Goal: Learn about a topic

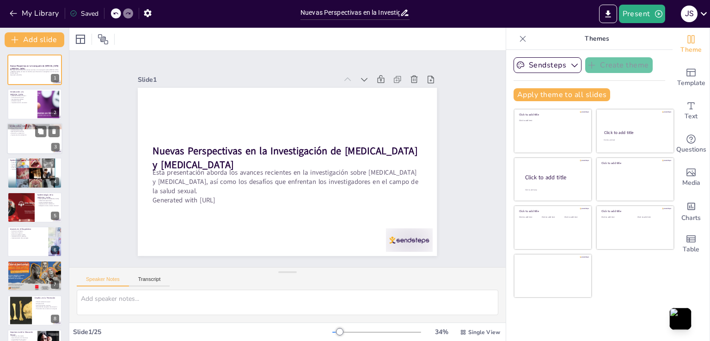
checkbox input "true"
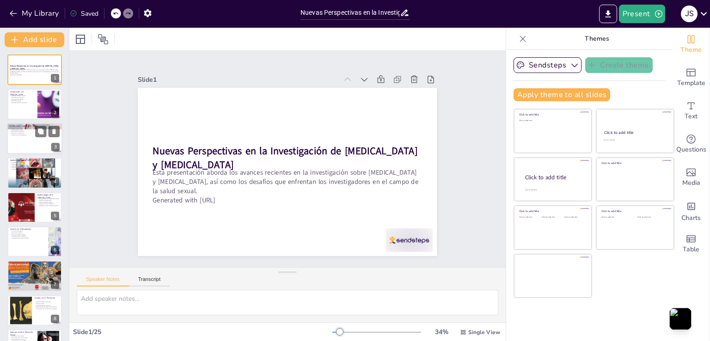
checkbox input "true"
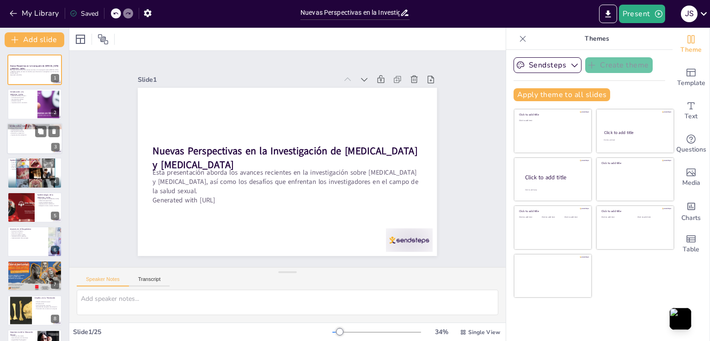
checkbox input "true"
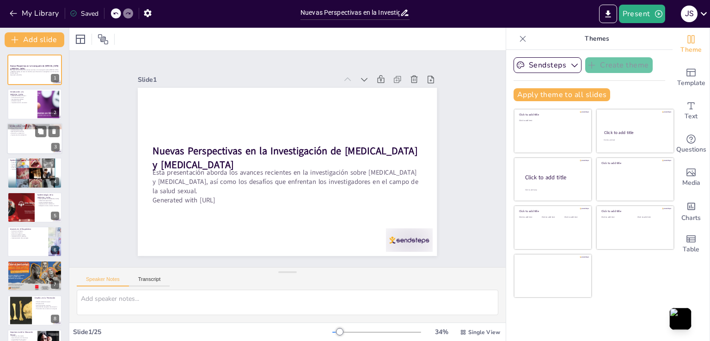
checkbox input "true"
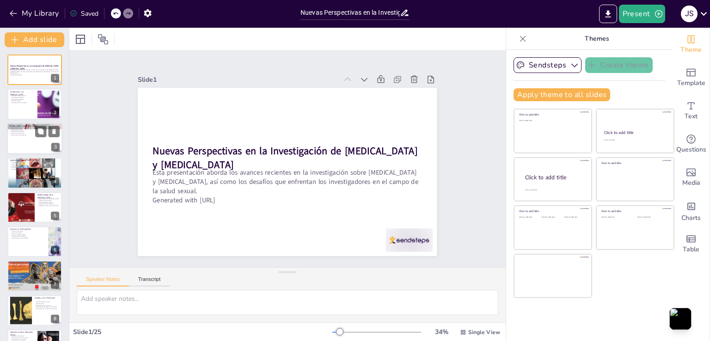
checkbox input "true"
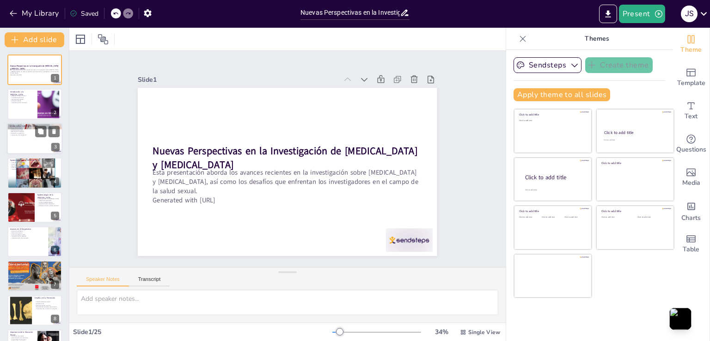
checkbox input "true"
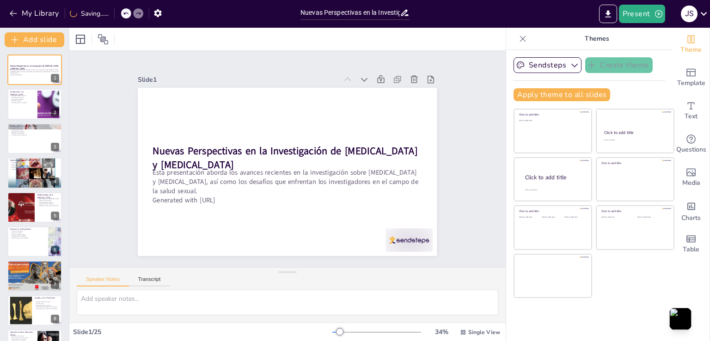
checkbox input "true"
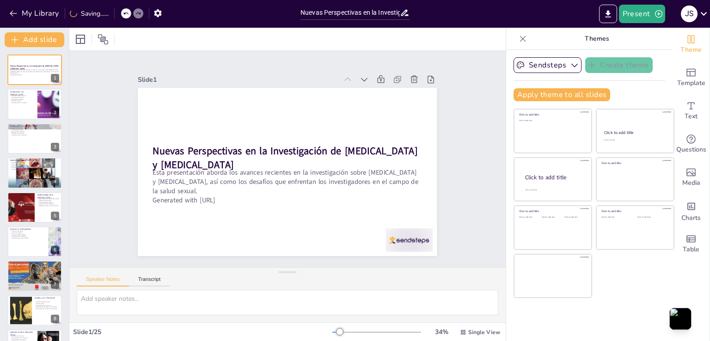
checkbox input "true"
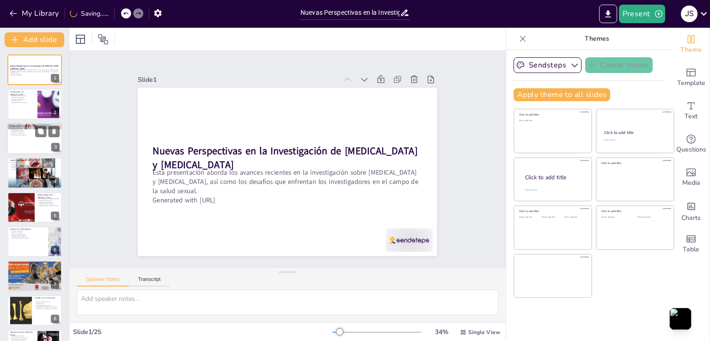
checkbox input "true"
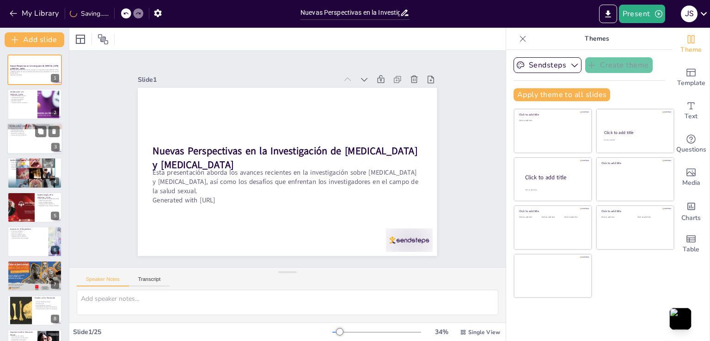
checkbox input "true"
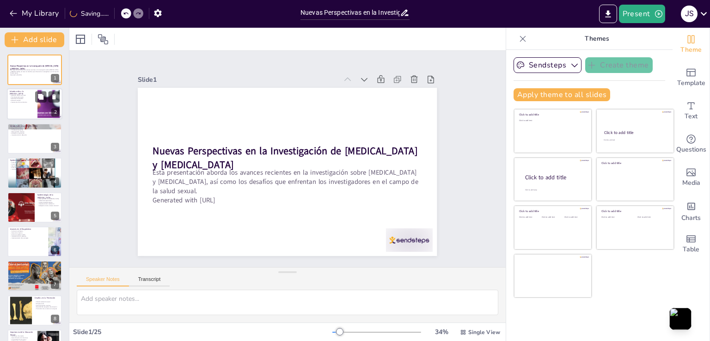
checkbox input "true"
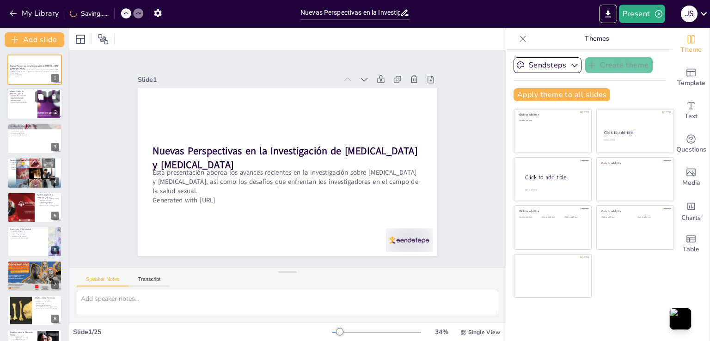
checkbox input "true"
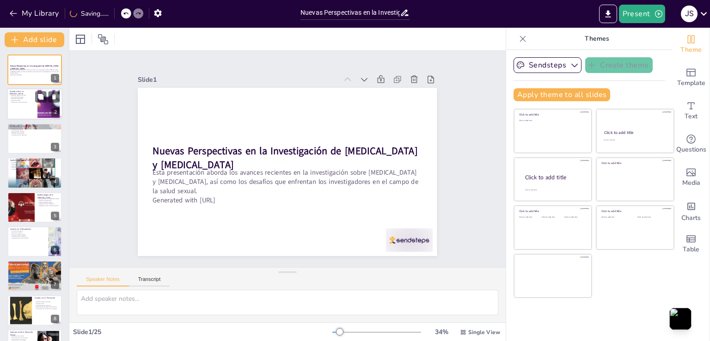
checkbox input "true"
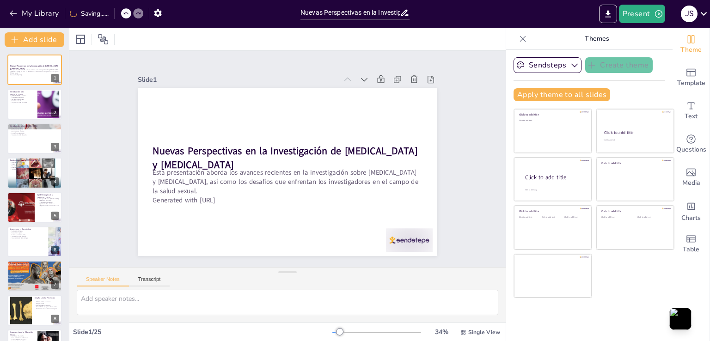
checkbox input "true"
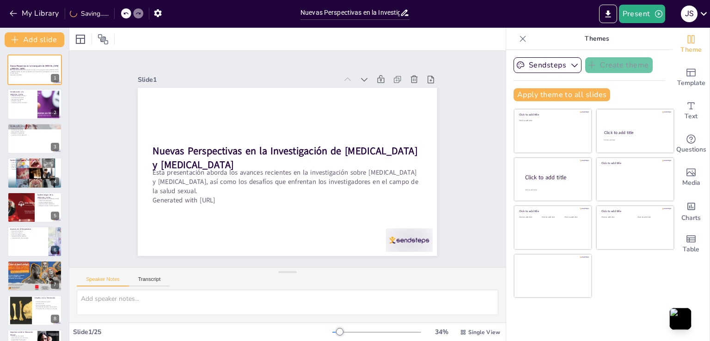
checkbox input "true"
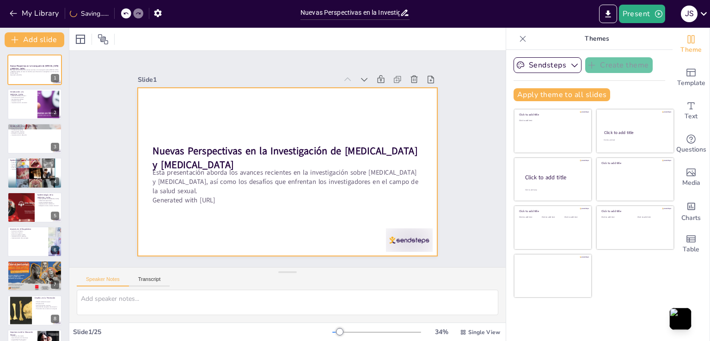
checkbox input "true"
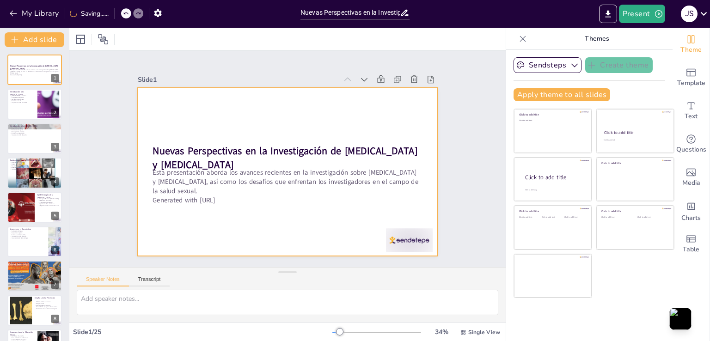
checkbox input "true"
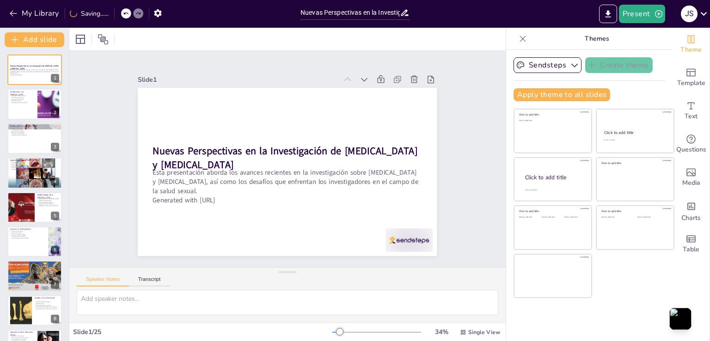
checkbox input "true"
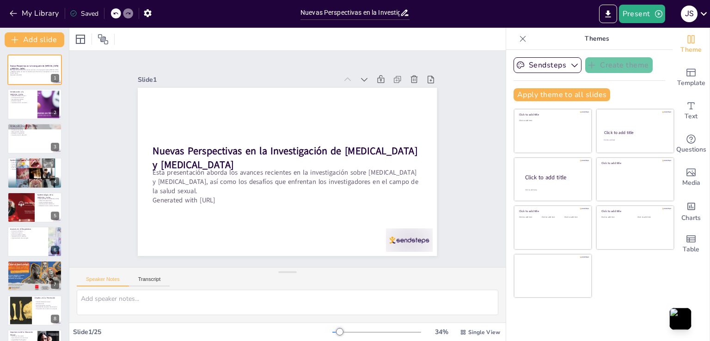
click at [449, 159] on div "Slide 1 Nuevas Perspectivas en la Investigación de [MEDICAL_DATA] y [MEDICAL_DA…" at bounding box center [287, 159] width 351 height 194
checkbox input "true"
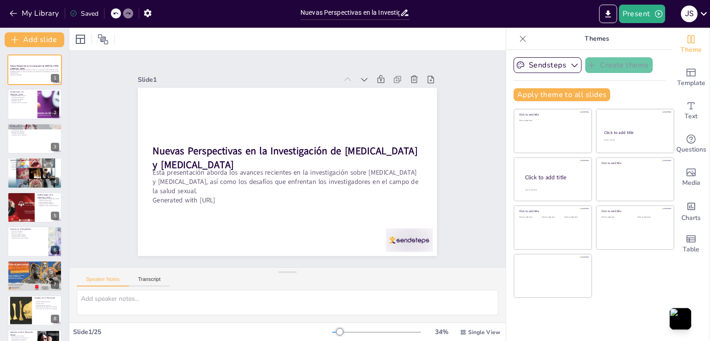
checkbox input "true"
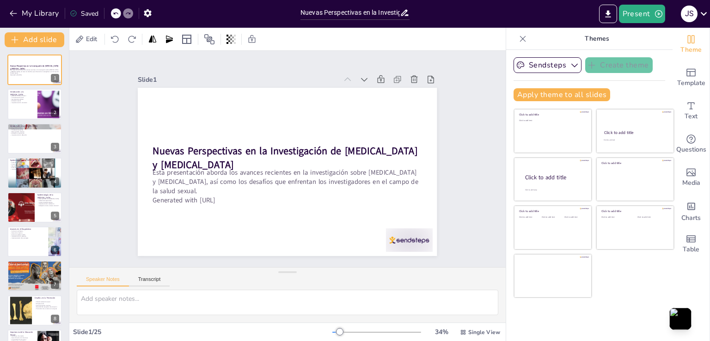
checkbox input "true"
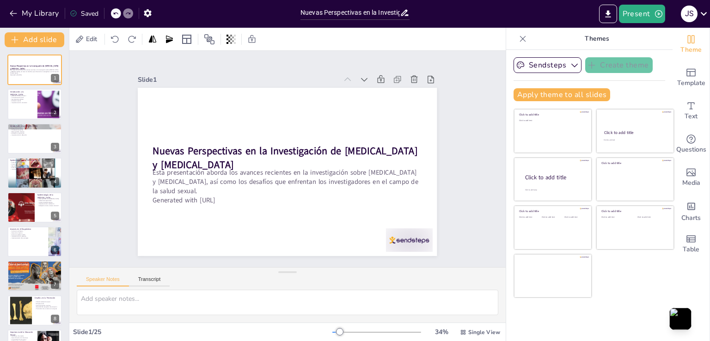
checkbox input "true"
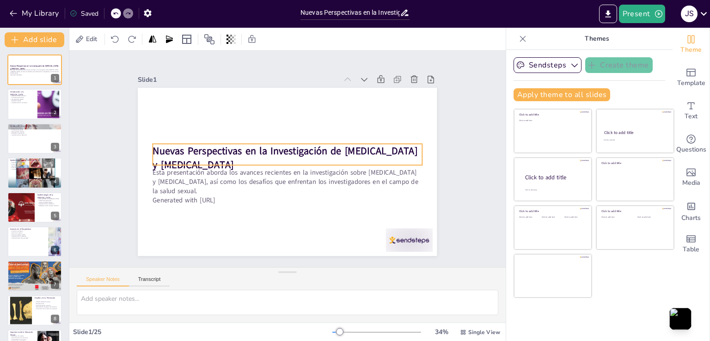
checkbox input "true"
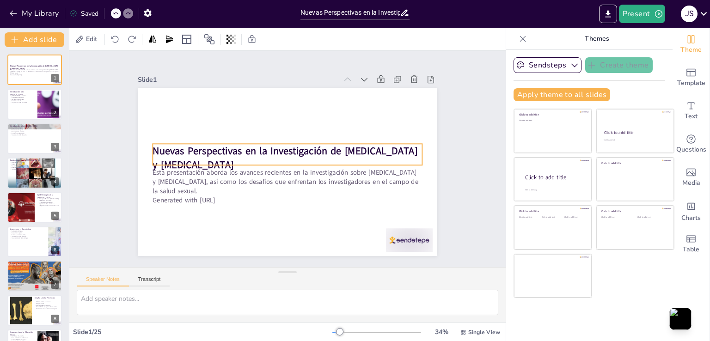
checkbox input "true"
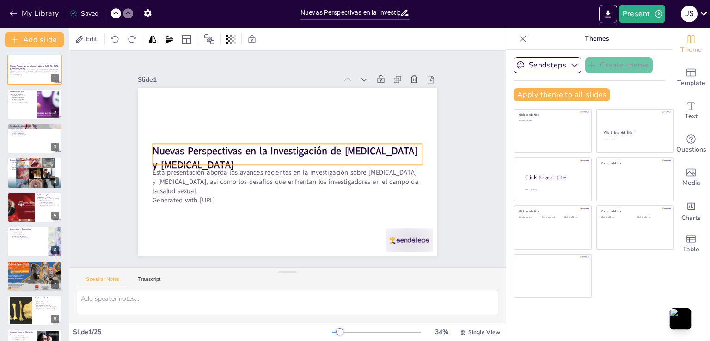
checkbox input "true"
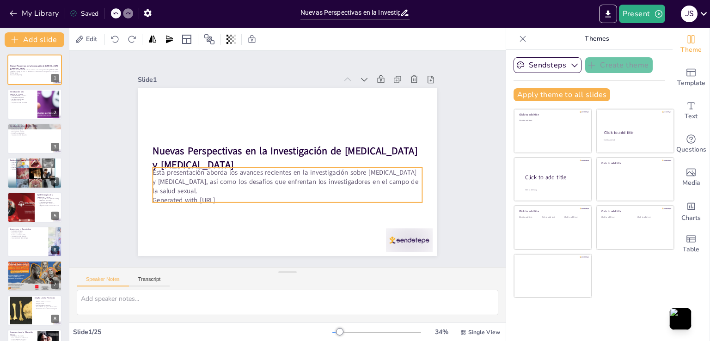
checkbox input "true"
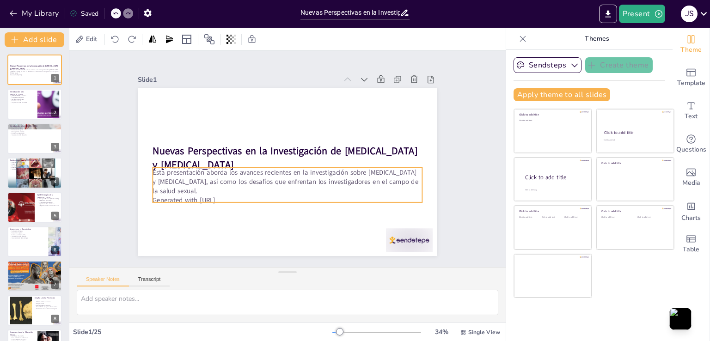
checkbox input "true"
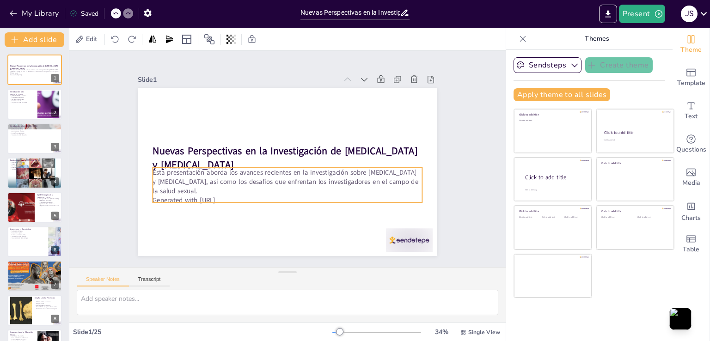
checkbox input "true"
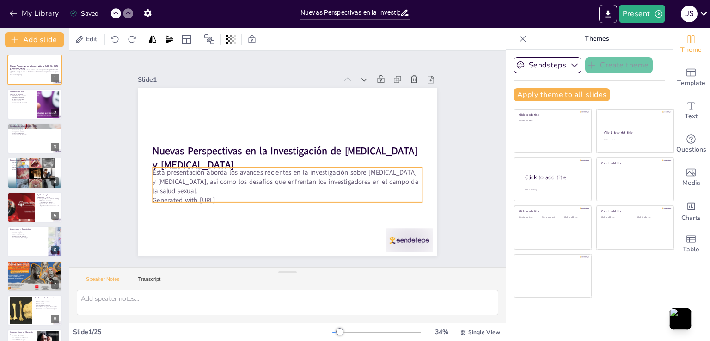
checkbox input "true"
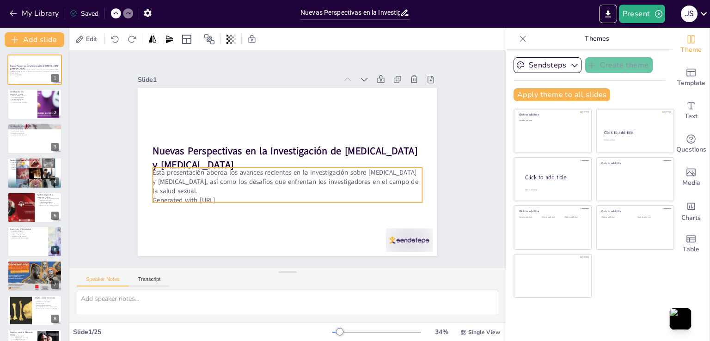
checkbox input "true"
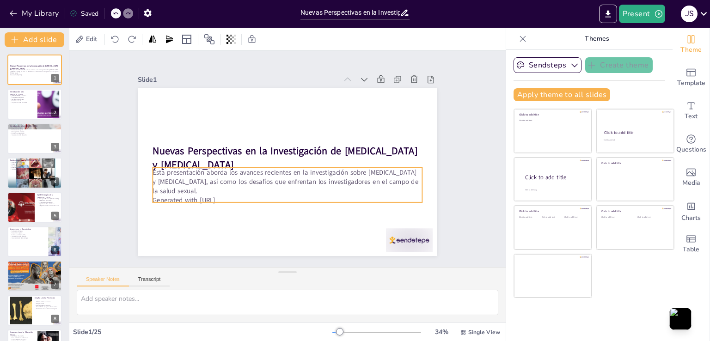
checkbox input "true"
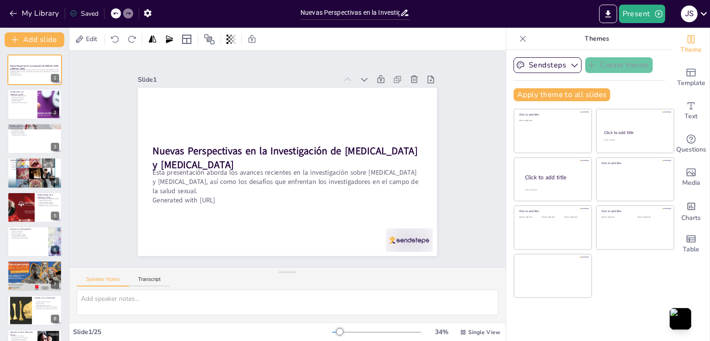
checkbox input "true"
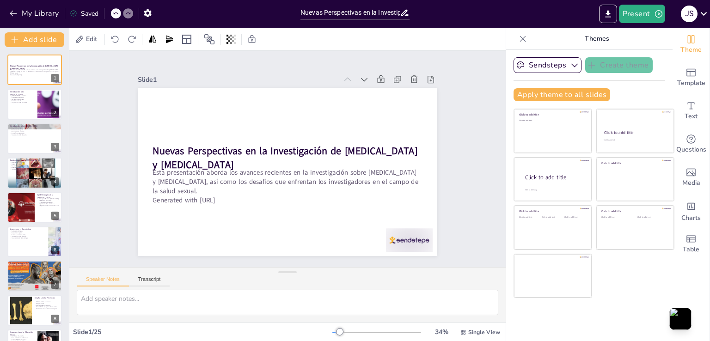
checkbox input "true"
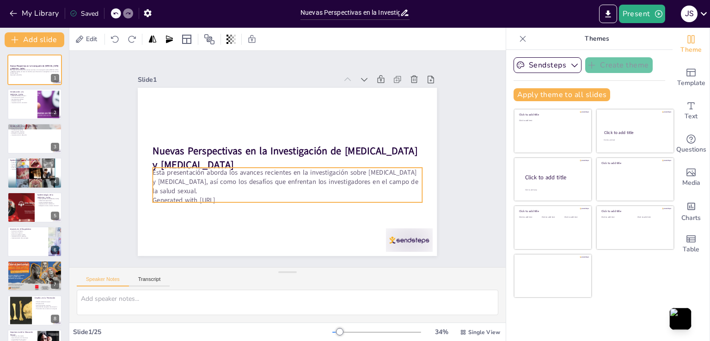
checkbox input "true"
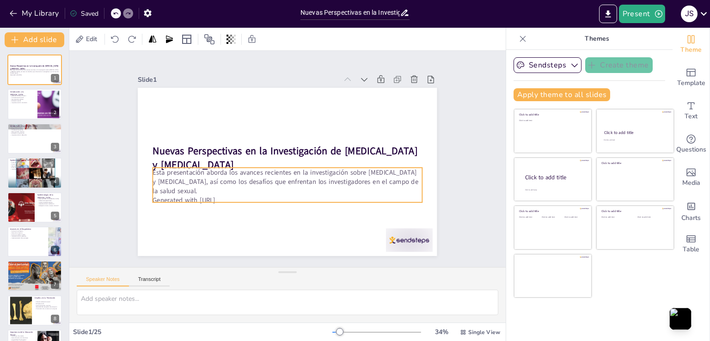
checkbox input "true"
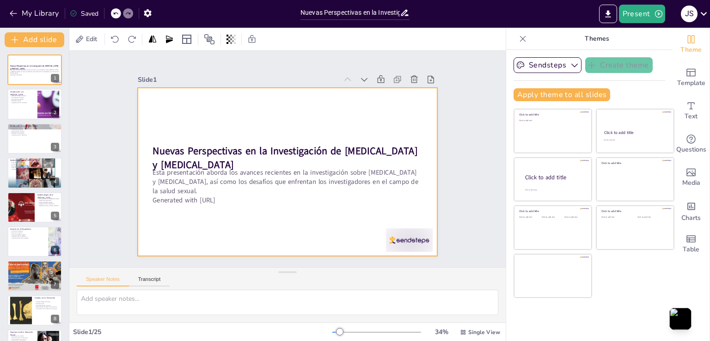
checkbox input "true"
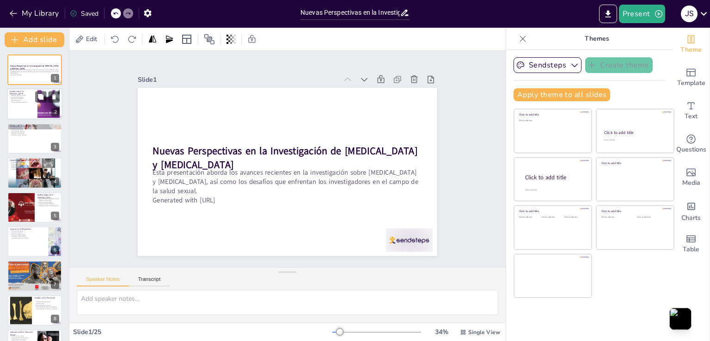
checkbox input "true"
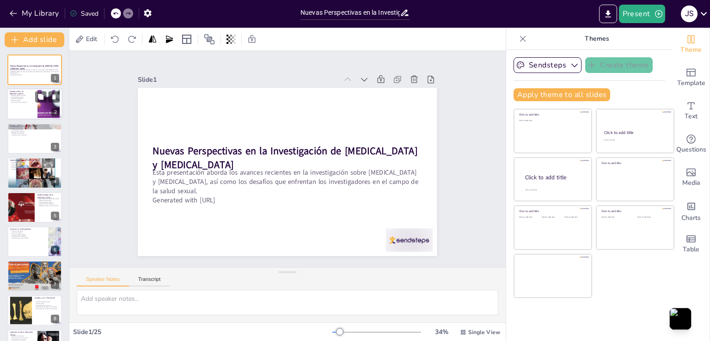
checkbox input "true"
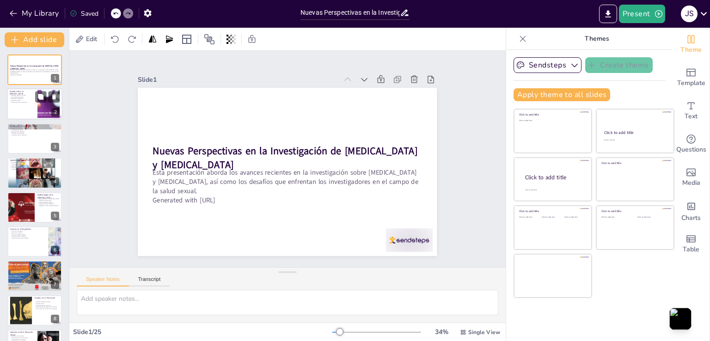
checkbox input "true"
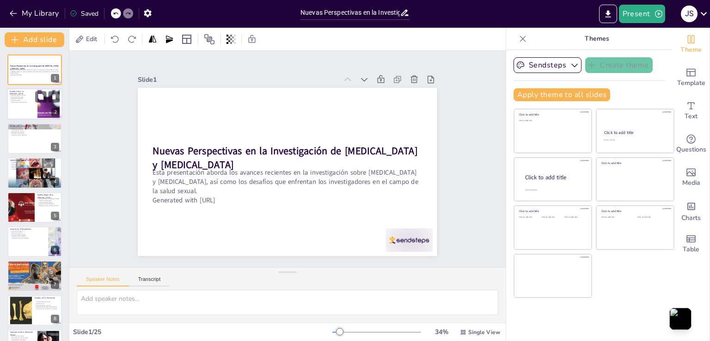
checkbox input "true"
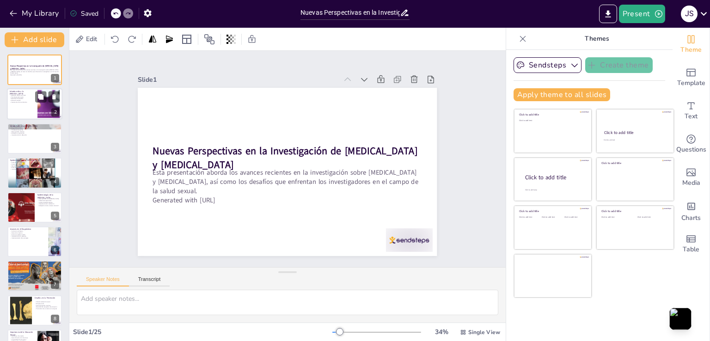
click at [33, 98] on p "Necesidad de pruebas" at bounding box center [22, 99] width 25 height 2
checkbox input "true"
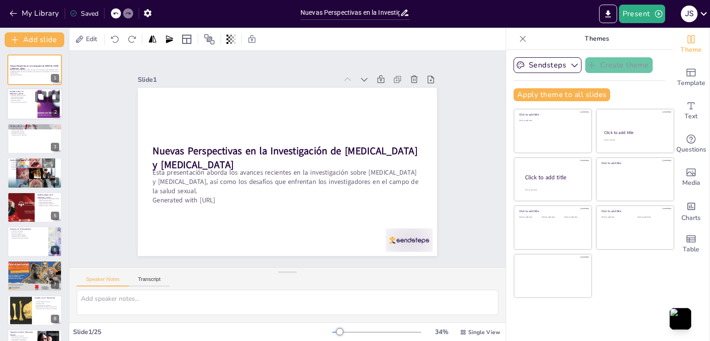
checkbox input "true"
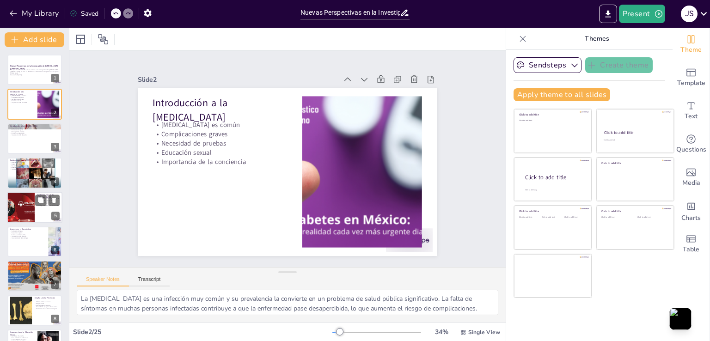
click at [21, 200] on div at bounding box center [21, 207] width 56 height 31
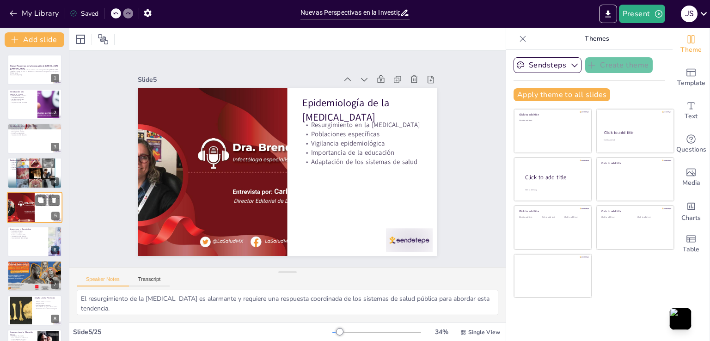
scroll to position [13, 0]
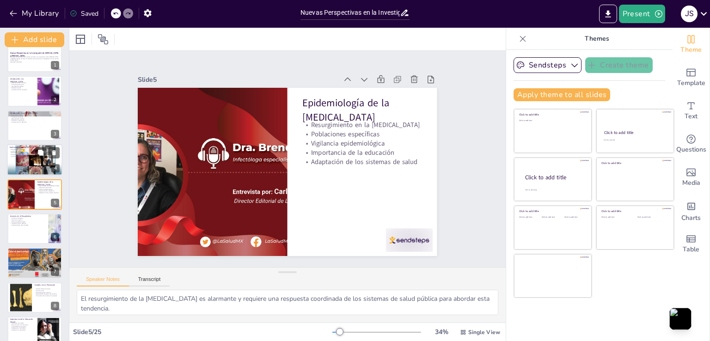
click at [8, 160] on div at bounding box center [34, 160] width 55 height 70
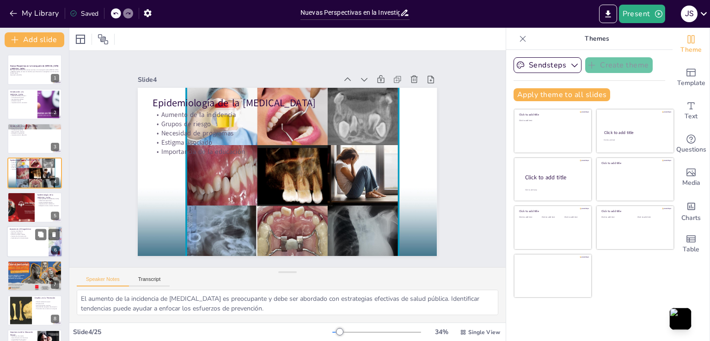
click at [29, 244] on div at bounding box center [34, 241] width 55 height 31
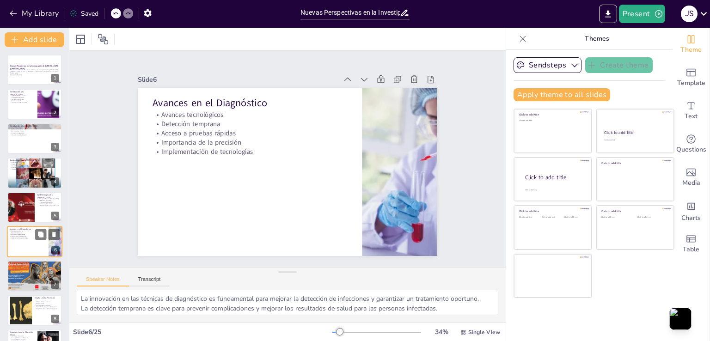
scroll to position [48, 0]
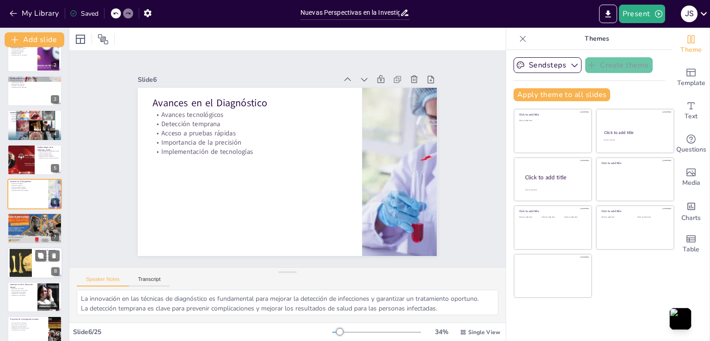
click at [17, 263] on div at bounding box center [20, 263] width 37 height 28
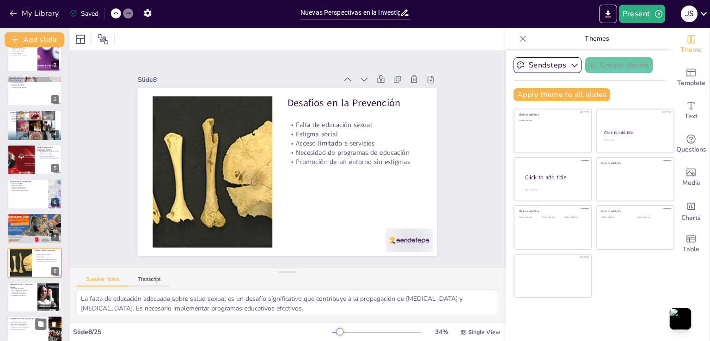
scroll to position [116, 0]
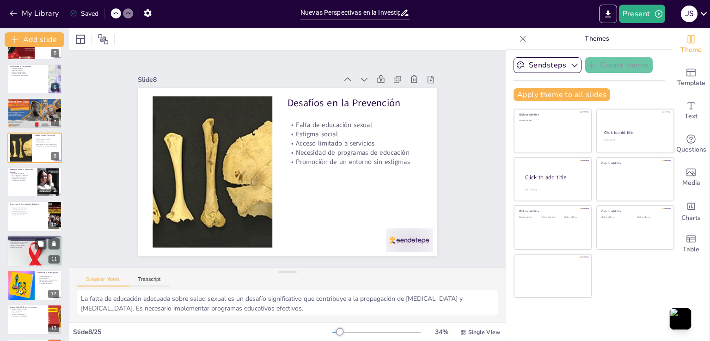
click at [24, 250] on div at bounding box center [34, 250] width 55 height 71
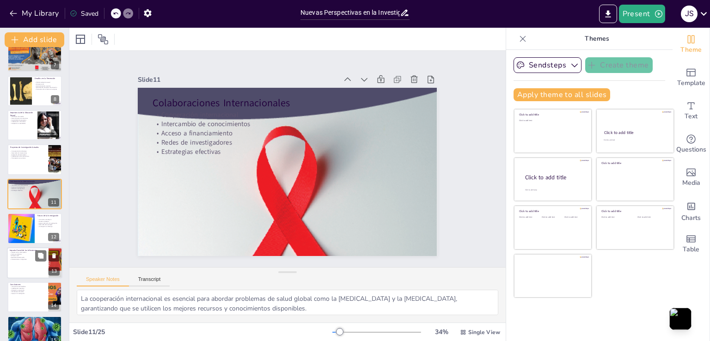
click at [15, 262] on div at bounding box center [34, 262] width 55 height 31
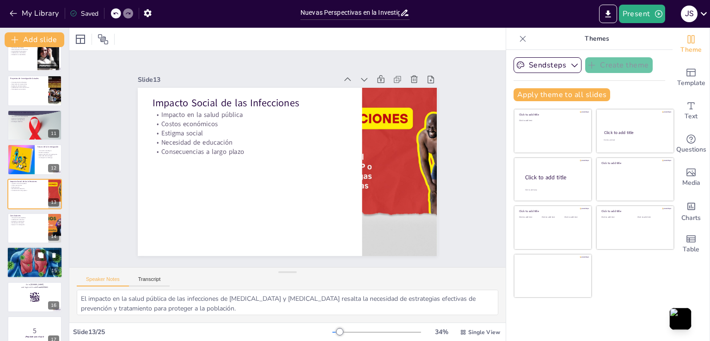
click at [22, 260] on div at bounding box center [34, 263] width 55 height 36
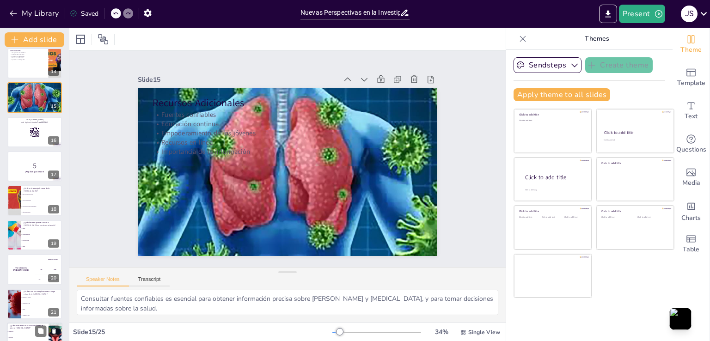
scroll to position [542, 0]
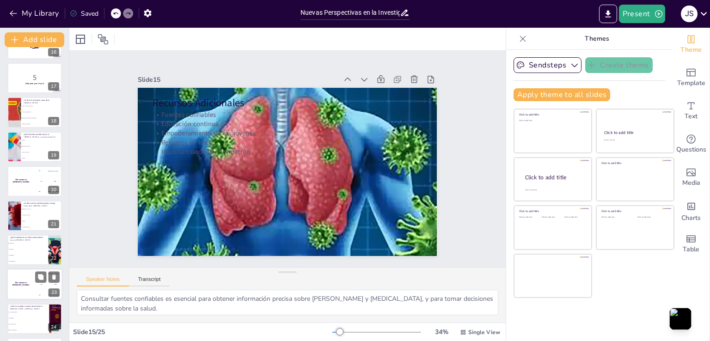
click at [25, 290] on div "The winner is [PERSON_NAME]" at bounding box center [21, 284] width 28 height 31
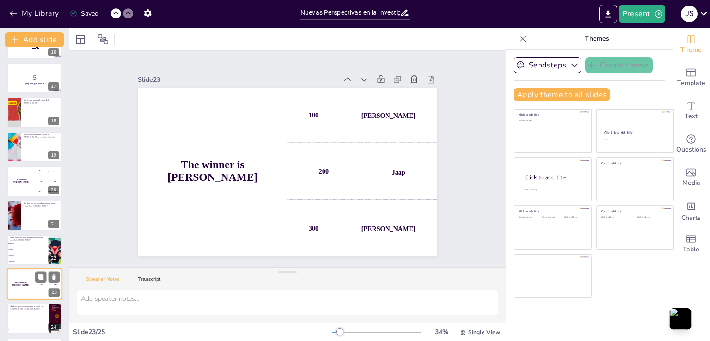
scroll to position [576, 0]
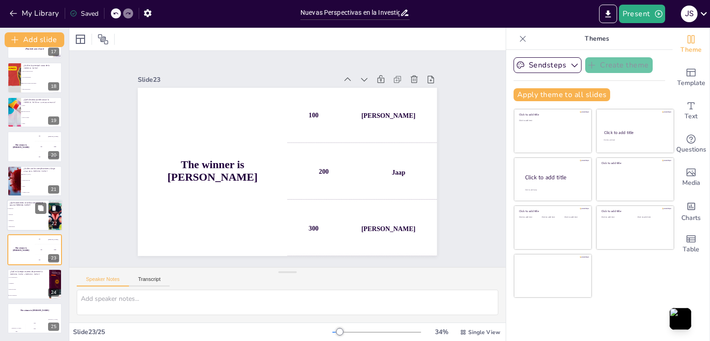
click at [31, 220] on span "Antifúngicos" at bounding box center [28, 220] width 40 height 1
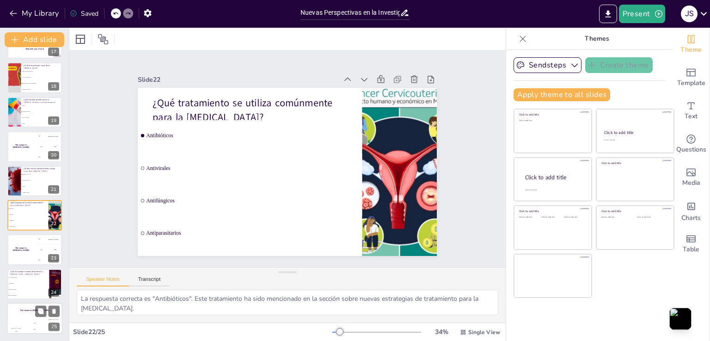
click at [33, 309] on h4 "The winner is [PERSON_NAME]" at bounding box center [34, 310] width 55 height 2
